Goal: Navigation & Orientation: Find specific page/section

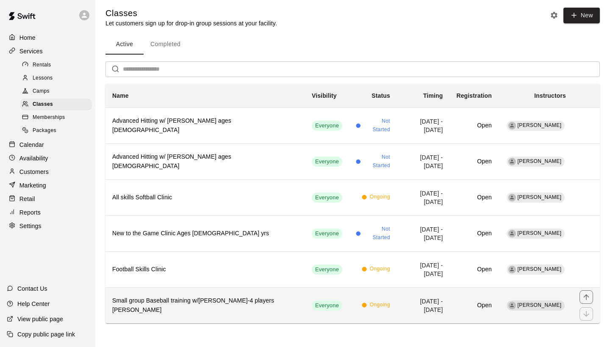
scroll to position [2, 0]
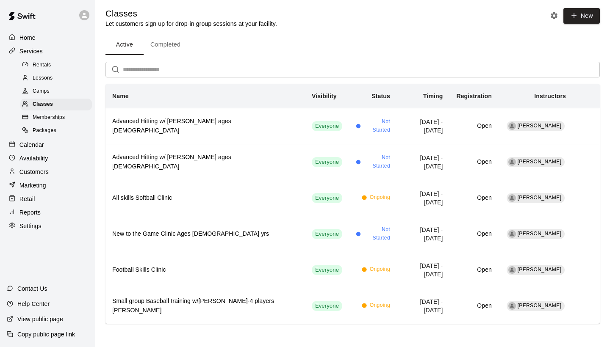
click at [37, 92] on span "Camps" at bounding box center [41, 91] width 17 height 8
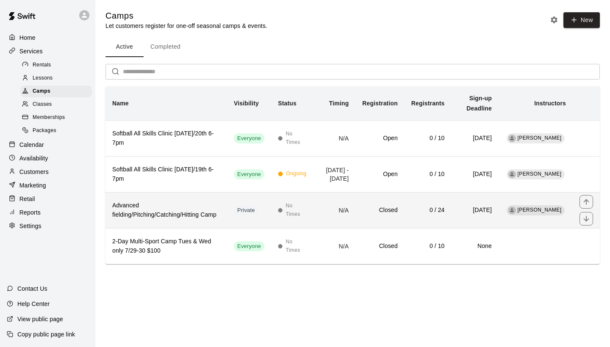
click at [177, 228] on th "Advanced fielding/Pitching/Catching/Hitting Camp" at bounding box center [167, 210] width 122 height 36
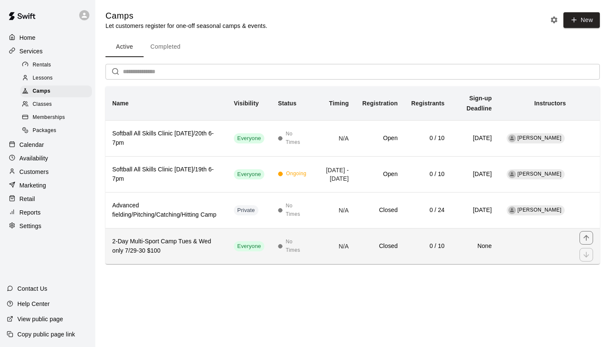
click at [191, 256] on h6 "2-Day Multi-Sport Camp Tues & Wed only 7/29-30 $100" at bounding box center [166, 246] width 108 height 19
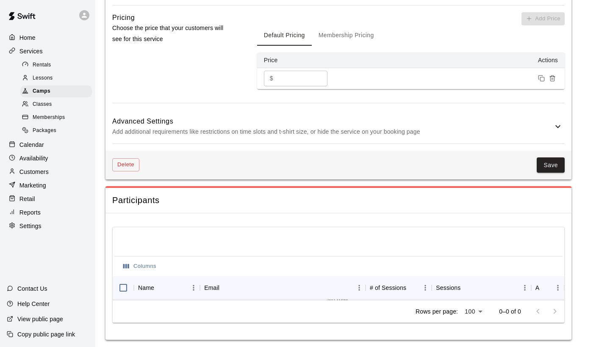
scroll to position [487, 0]
click at [39, 66] on span "Rentals" at bounding box center [42, 65] width 19 height 8
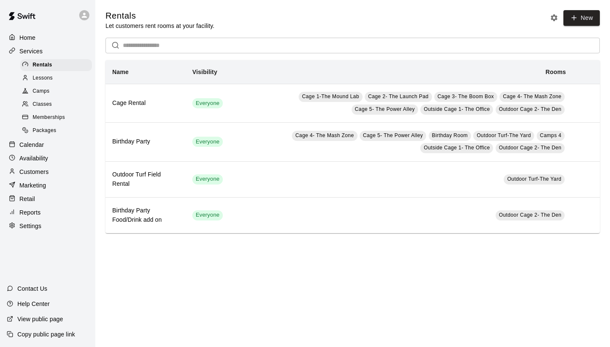
click at [34, 42] on div "Home" at bounding box center [48, 37] width 82 height 13
